Goal: Navigation & Orientation: Find specific page/section

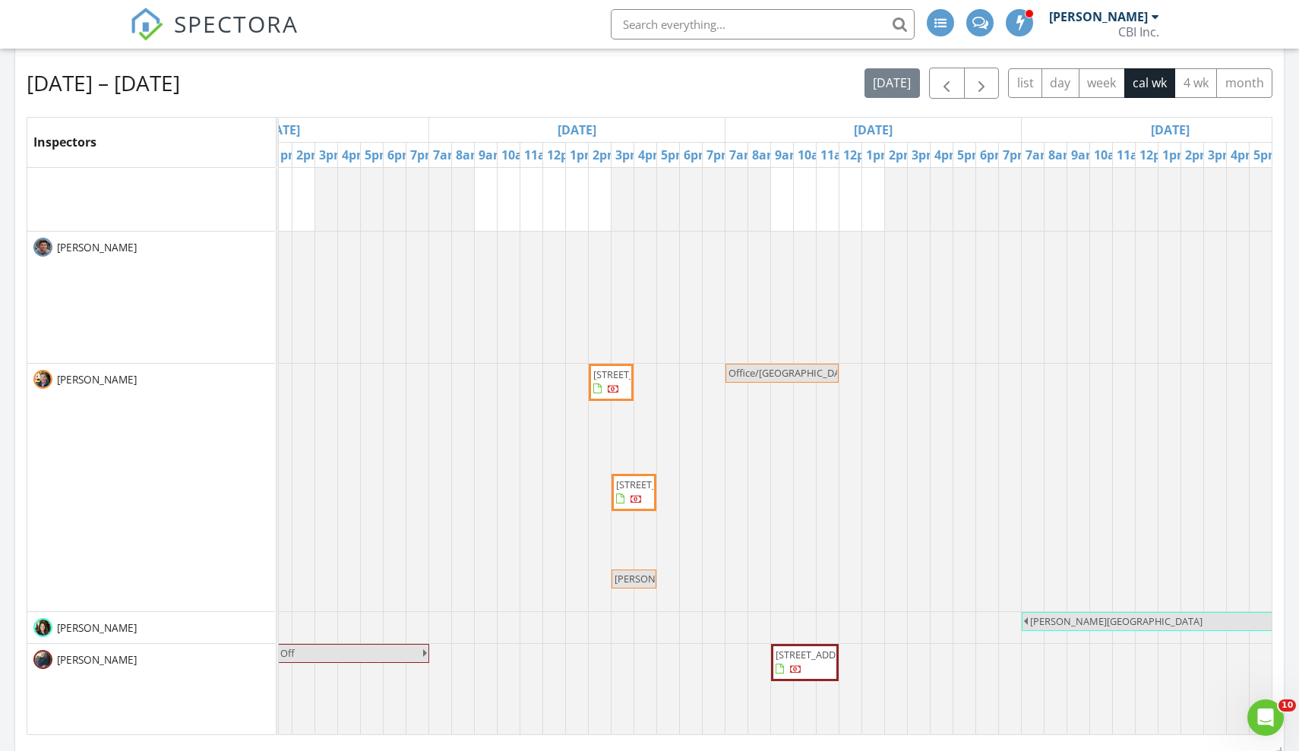
click at [632, 492] on span "509 W Aldine Ave 2D, Chicago 60657" at bounding box center [658, 485] width 85 height 14
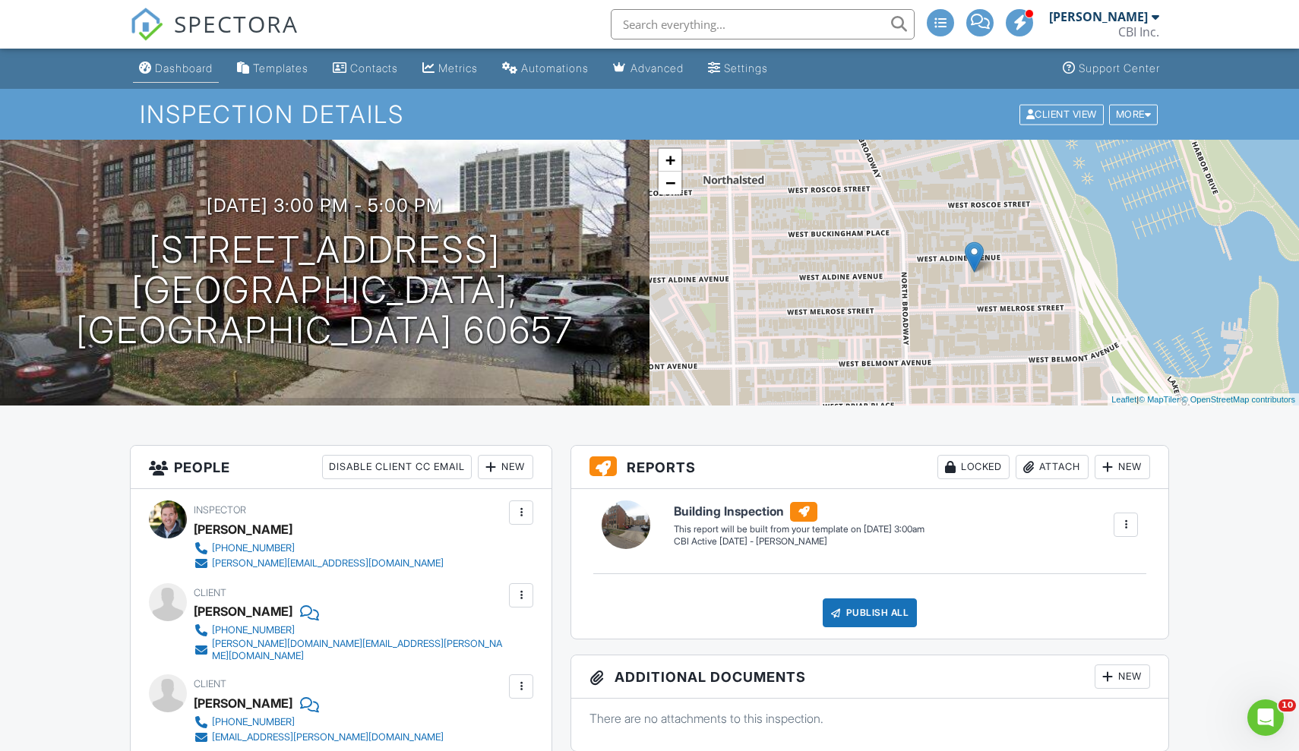
click at [167, 69] on div "Dashboard" at bounding box center [184, 68] width 58 height 13
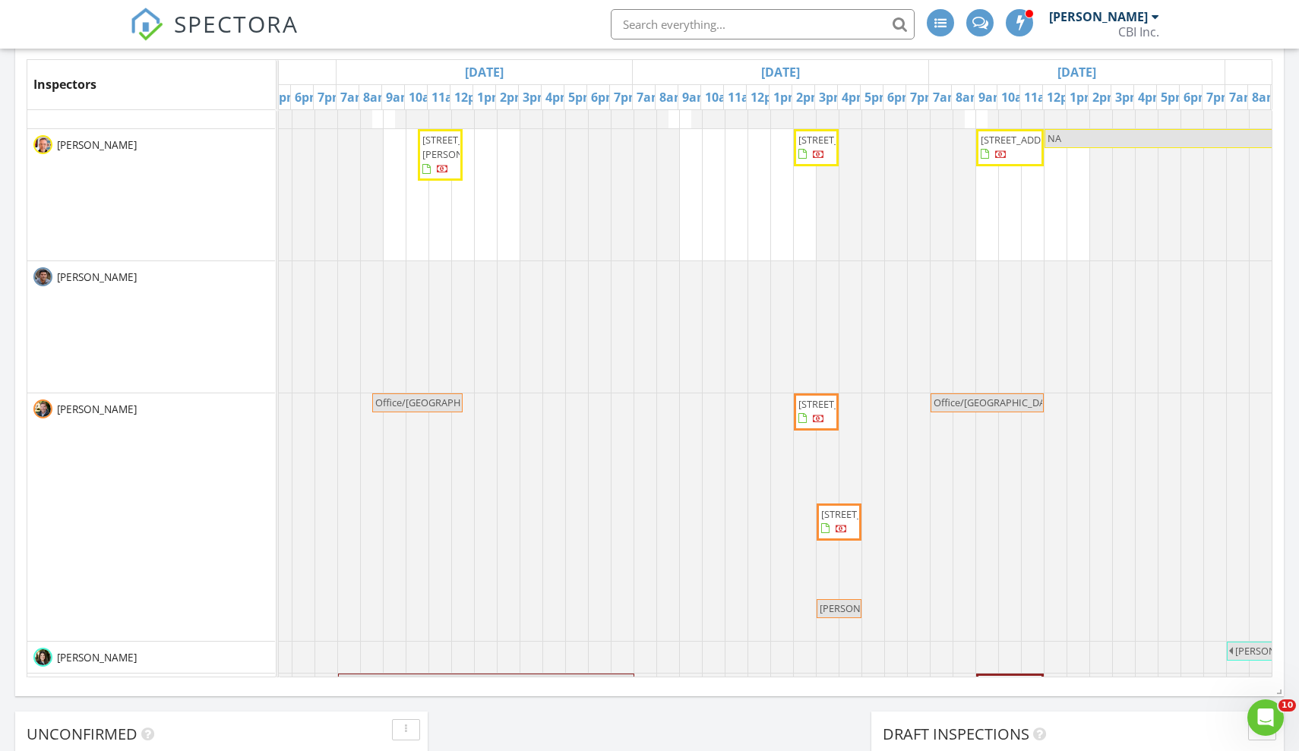
scroll to position [0, 830]
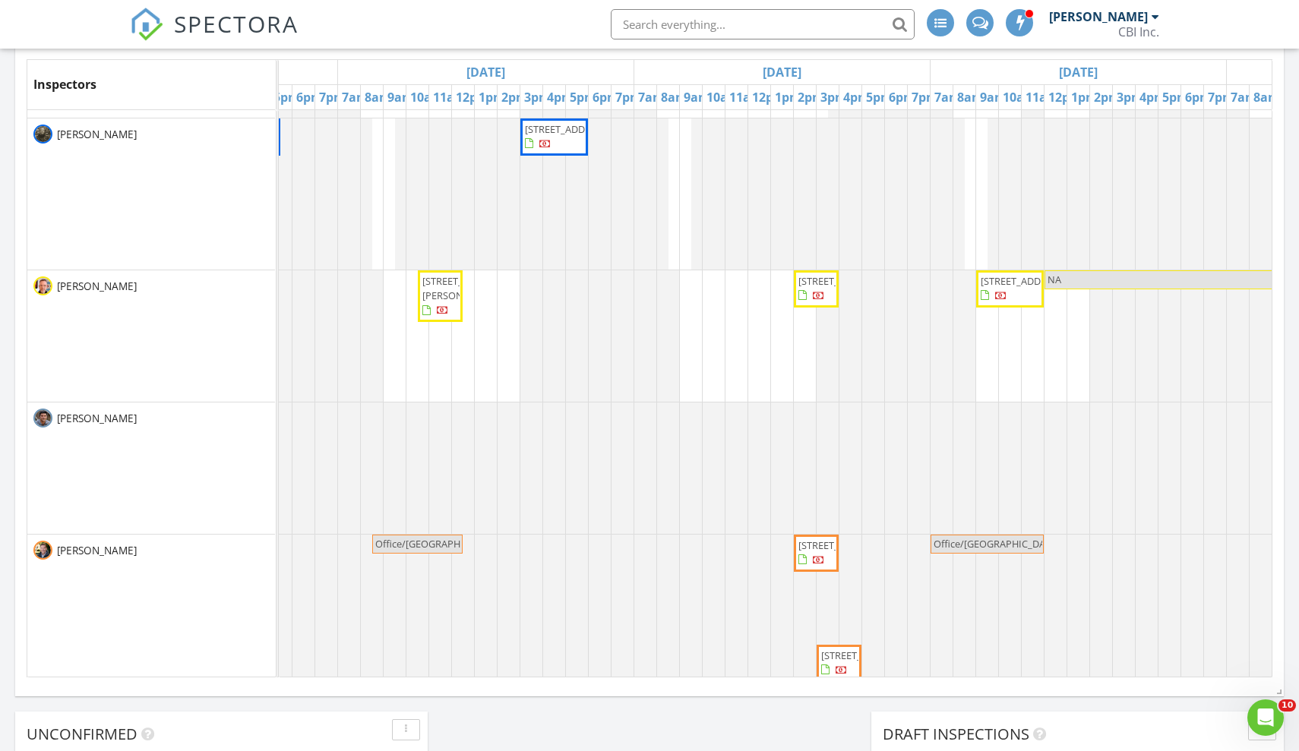
click at [538, 136] on span "2119 W 107th Pl, Chicago 60643" at bounding box center [567, 129] width 85 height 14
